Goal: Check status: Check status

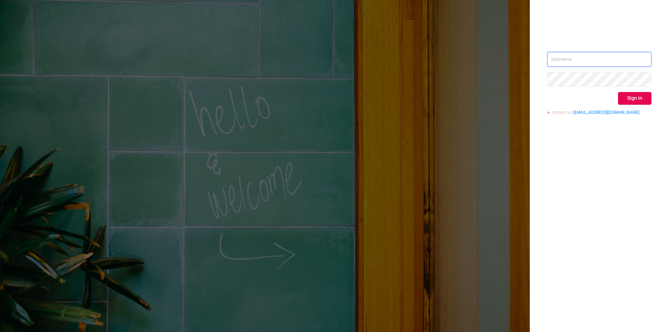
click at [583, 60] on input "text" at bounding box center [600, 59] width 104 height 15
type input "[EMAIL_ADDRESS][DOMAIN_NAME]"
click at [646, 100] on button "Sign in" at bounding box center [634, 98] width 33 height 13
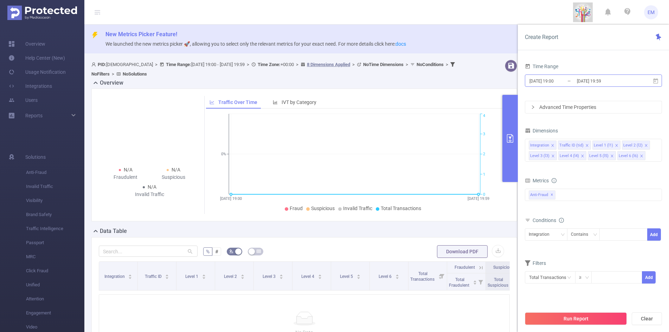
click at [591, 84] on input "[DATE] 19:59" at bounding box center [605, 80] width 57 height 9
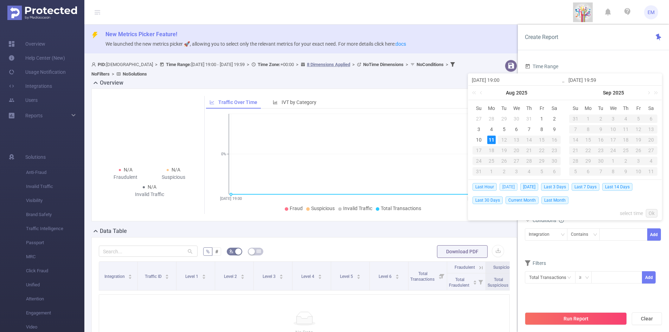
click at [509, 186] on span "[DATE]" at bounding box center [509, 187] width 18 height 8
type input "[DATE] 00:00"
type input "[DATE] 23:59"
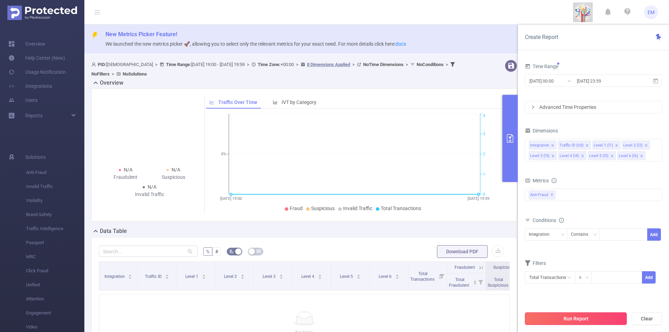
click at [572, 319] on button "Run Report" at bounding box center [576, 319] width 102 height 13
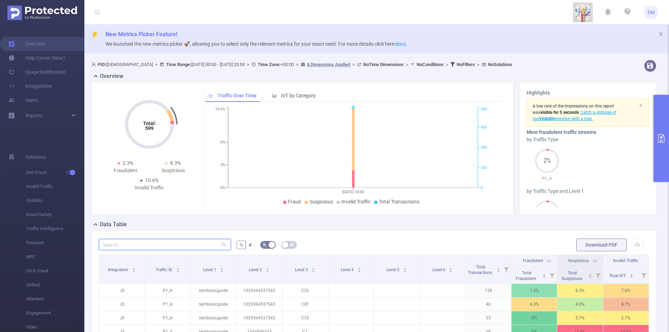
click at [183, 241] on input "text" at bounding box center [165, 244] width 132 height 11
paste input "1029364537"
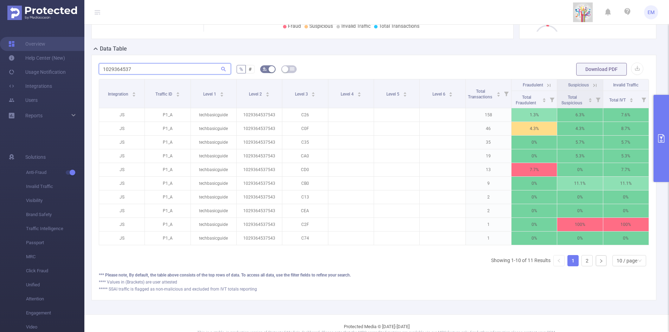
scroll to position [0, 1]
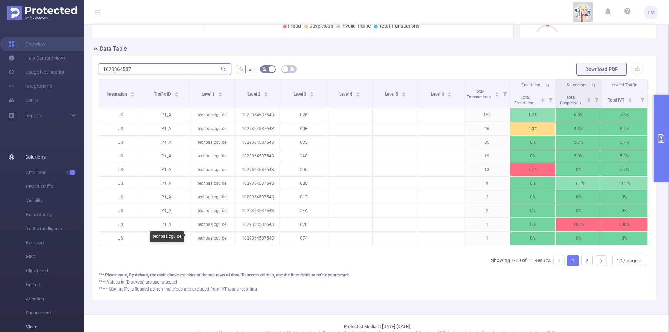
type input "1029364537"
